Goal: Browse casually: Explore the website without a specific task or goal

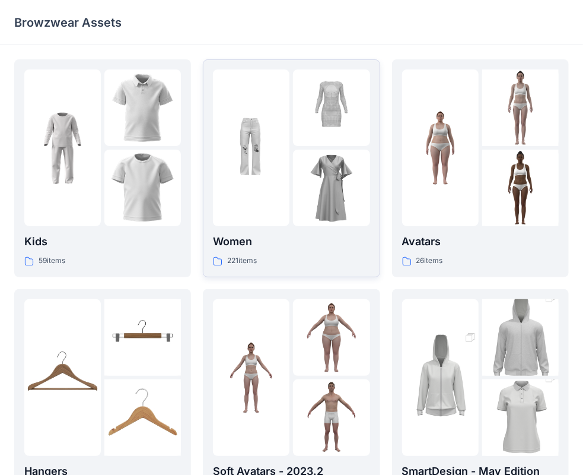
click at [304, 239] on p "Women" at bounding box center [291, 241] width 157 height 17
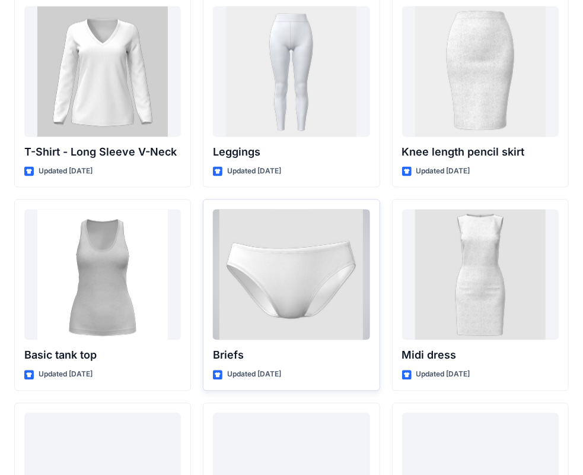
scroll to position [9616, 0]
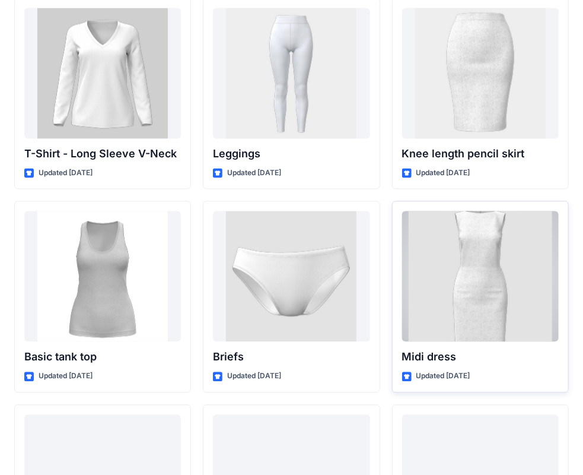
click at [490, 279] on div at bounding box center [480, 276] width 157 height 131
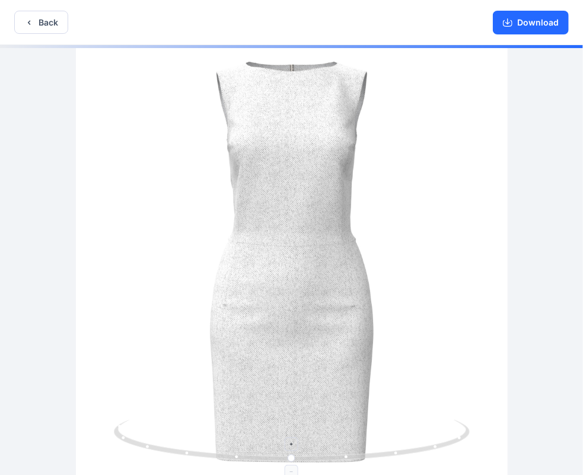
click at [350, 456] on icon at bounding box center [293, 442] width 359 height 45
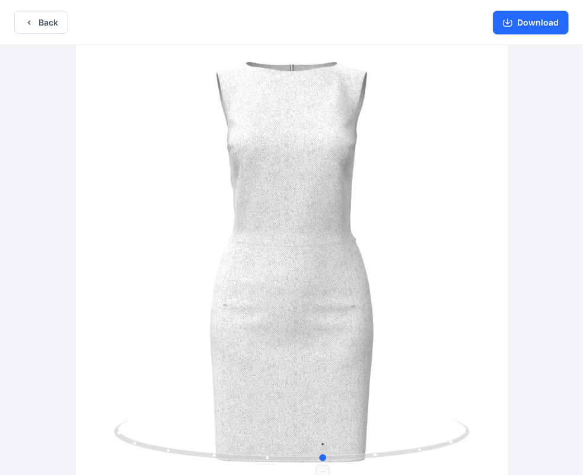
drag, startPoint x: 292, startPoint y: 458, endPoint x: 318, endPoint y: 458, distance: 26.1
click at [322, 464] on div at bounding box center [291, 261] width 583 height 432
click at [548, 18] on button "Download" at bounding box center [531, 23] width 76 height 24
